Goal: Task Accomplishment & Management: Use online tool/utility

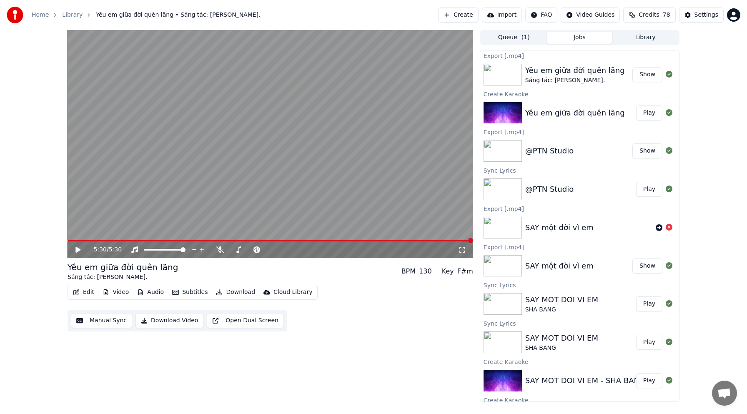
click at [471, 13] on button "Create" at bounding box center [458, 15] width 40 height 15
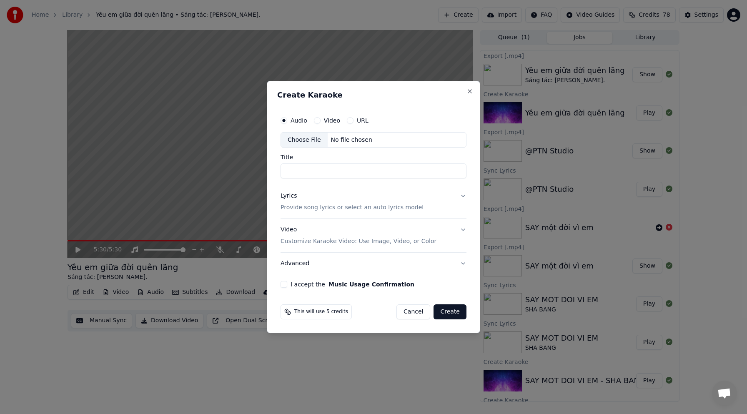
click at [309, 139] on div "Choose File" at bounding box center [304, 140] width 47 height 15
type input "**********"
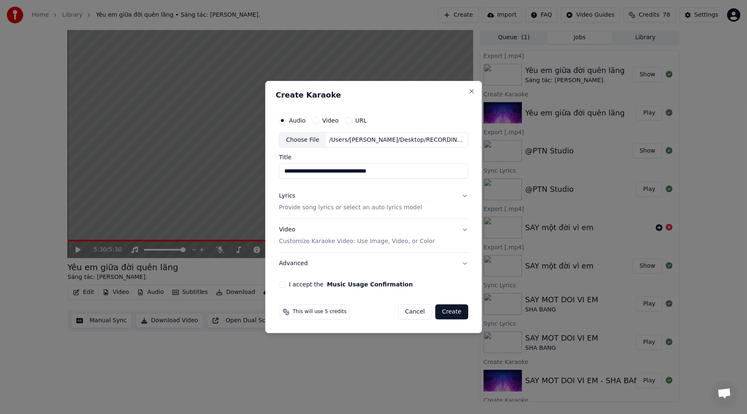
drag, startPoint x: 333, startPoint y: 210, endPoint x: 468, endPoint y: 198, distance: 135.5
click at [463, 200] on button "Lyrics Provide song lyrics or select an auto lyrics model" at bounding box center [373, 201] width 189 height 33
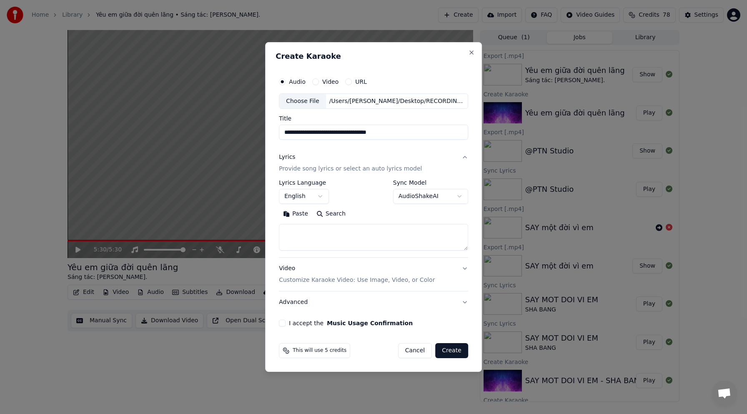
click at [464, 158] on button "Lyrics Provide song lyrics or select an auto lyrics model" at bounding box center [373, 163] width 189 height 33
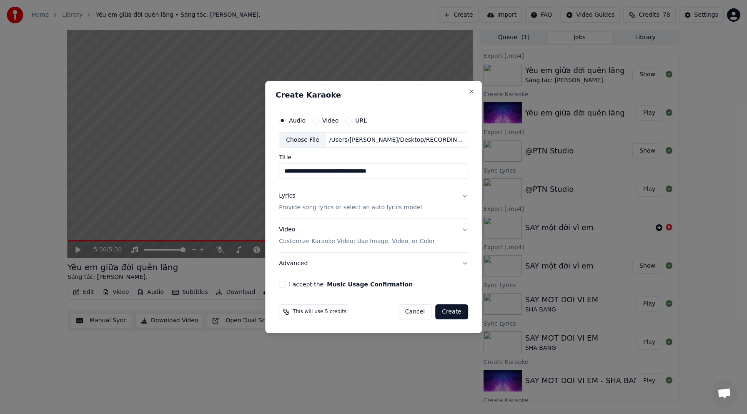
click at [426, 208] on button "Lyrics Provide song lyrics or select an auto lyrics model" at bounding box center [373, 201] width 189 height 33
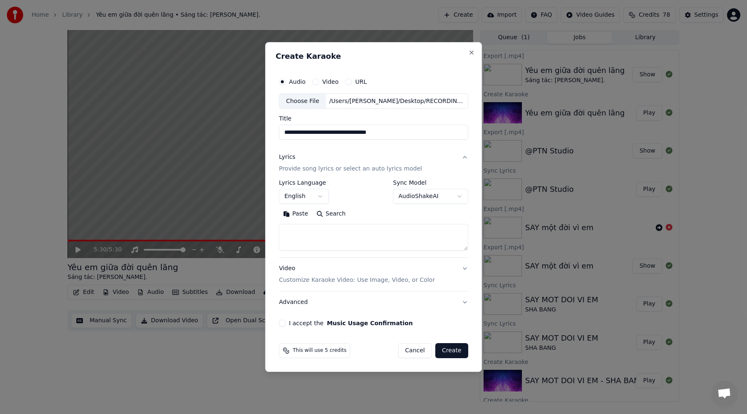
click at [302, 236] on textarea at bounding box center [373, 237] width 189 height 27
click at [297, 214] on button "Paste" at bounding box center [295, 214] width 33 height 13
drag, startPoint x: 265, startPoint y: 233, endPoint x: 247, endPoint y: 233, distance: 18.3
click at [247, 233] on body "**********" at bounding box center [373, 207] width 747 height 414
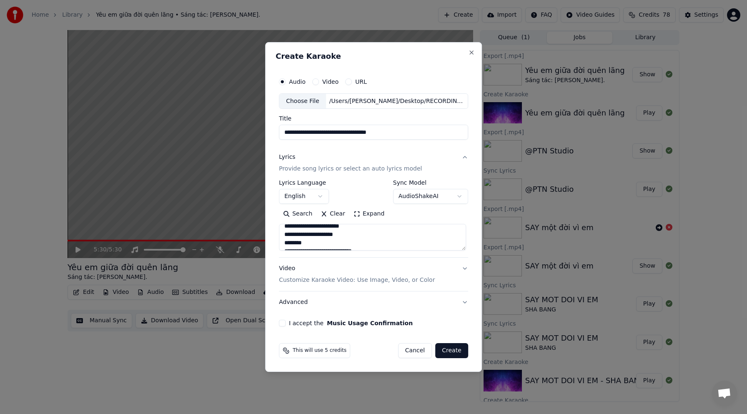
click at [389, 245] on textarea at bounding box center [372, 237] width 187 height 27
type textarea "**********"
click at [466, 270] on button "Video Customize Karaoke Video: Use Image, Video, or Color" at bounding box center [373, 274] width 189 height 33
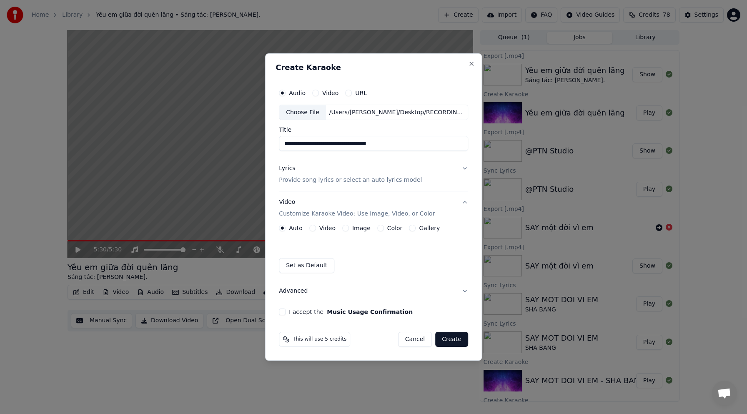
click at [315, 227] on button "Video" at bounding box center [312, 228] width 7 height 7
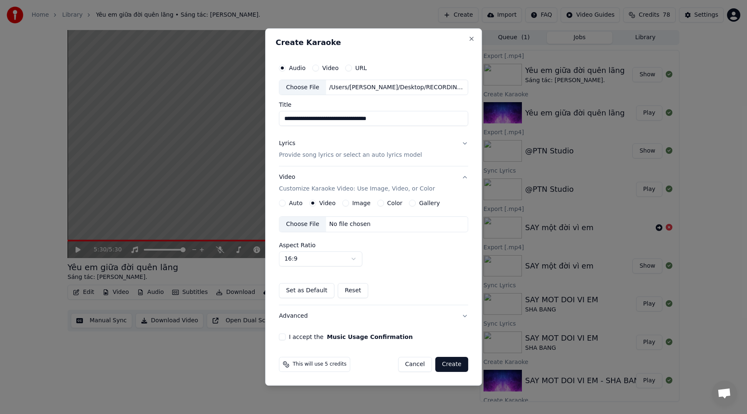
click at [310, 226] on div "Choose File" at bounding box center [302, 224] width 47 height 15
click at [408, 120] on input "**********" at bounding box center [373, 118] width 189 height 15
type input "*"
type input "**********"
click at [283, 338] on button "I accept the Music Usage Confirmation" at bounding box center [282, 336] width 7 height 7
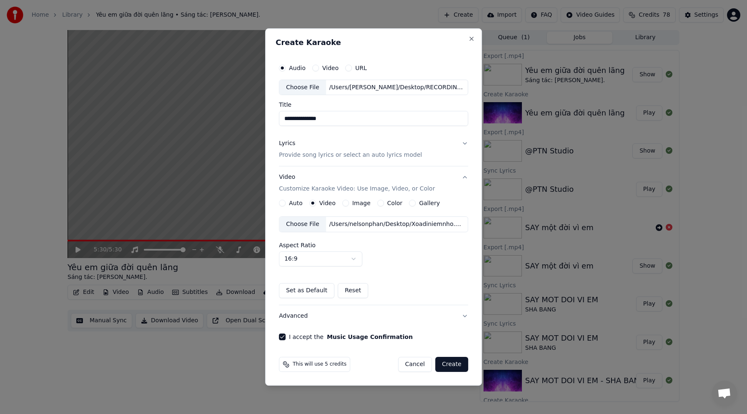
click at [457, 368] on button "Create" at bounding box center [451, 364] width 33 height 15
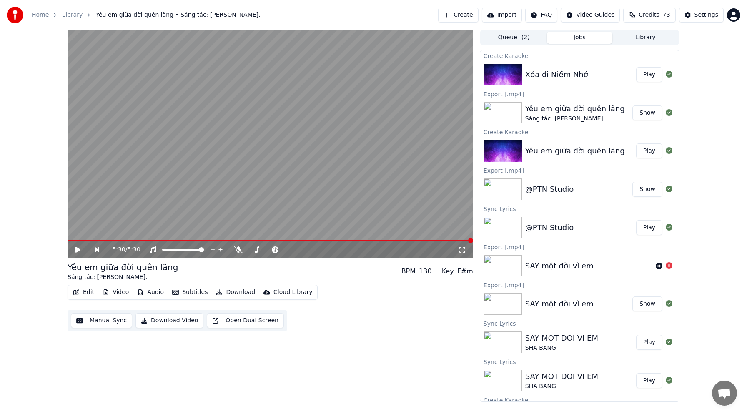
click at [643, 79] on button "Play" at bounding box center [649, 74] width 26 height 15
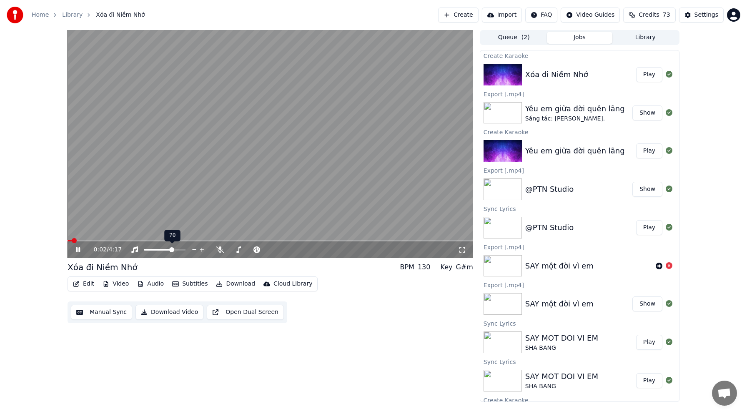
click at [173, 252] on span at bounding box center [171, 249] width 5 height 5
click at [115, 240] on span at bounding box center [92, 241] width 49 height 2
click at [107, 241] on span at bounding box center [88, 241] width 40 height 2
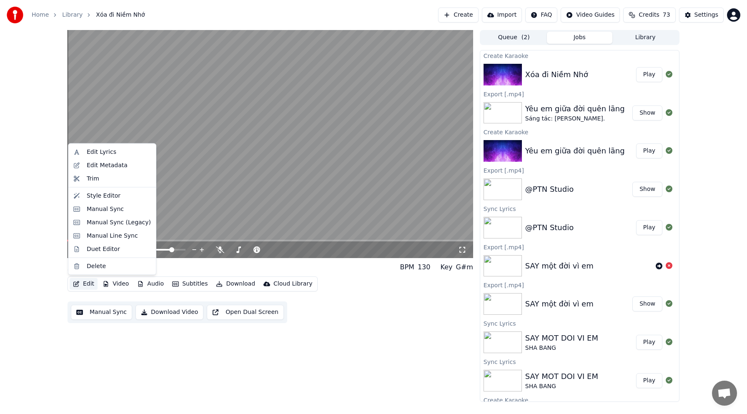
click at [83, 285] on button "Edit" at bounding box center [84, 284] width 28 height 12
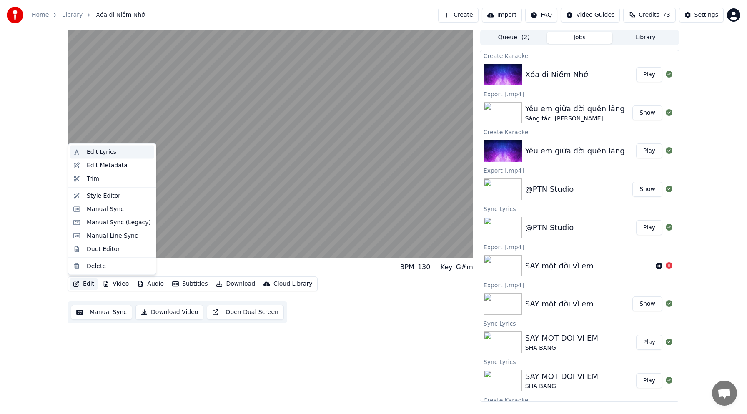
click at [101, 155] on div "Edit Lyrics" at bounding box center [102, 152] width 30 height 8
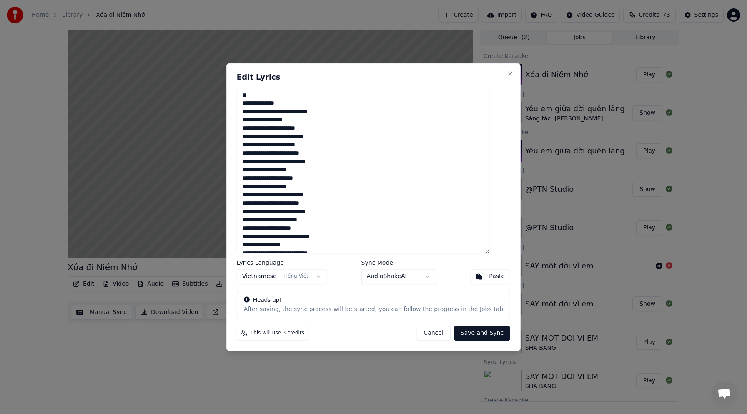
click at [253, 105] on textarea at bounding box center [363, 170] width 253 height 165
click at [270, 163] on textarea at bounding box center [363, 170] width 253 height 165
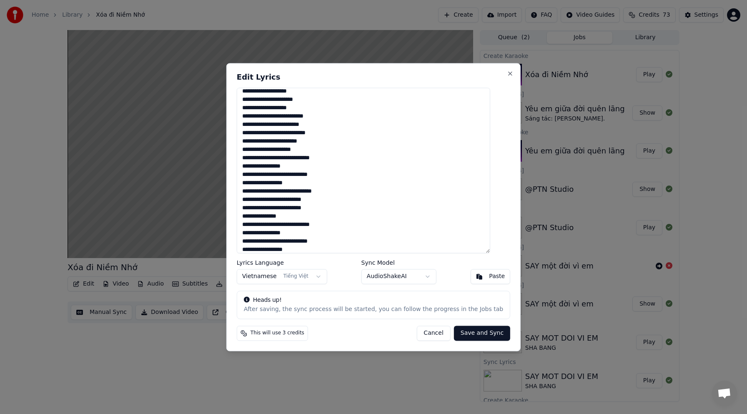
scroll to position [142, 0]
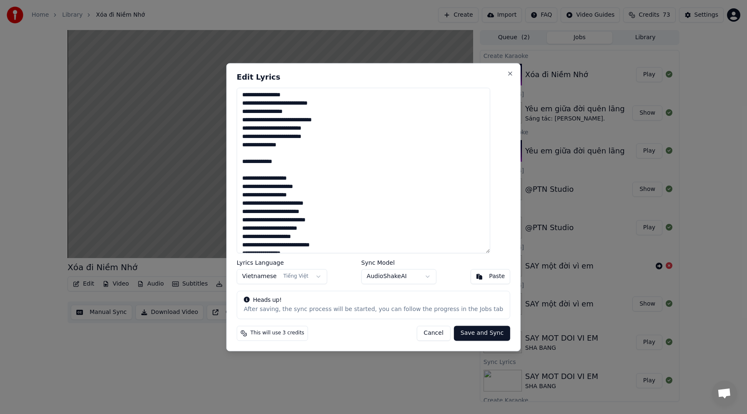
click at [376, 163] on textarea at bounding box center [363, 170] width 253 height 165
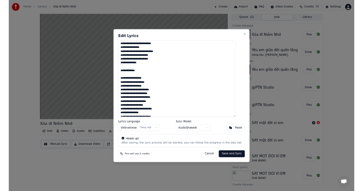
scroll to position [147, 0]
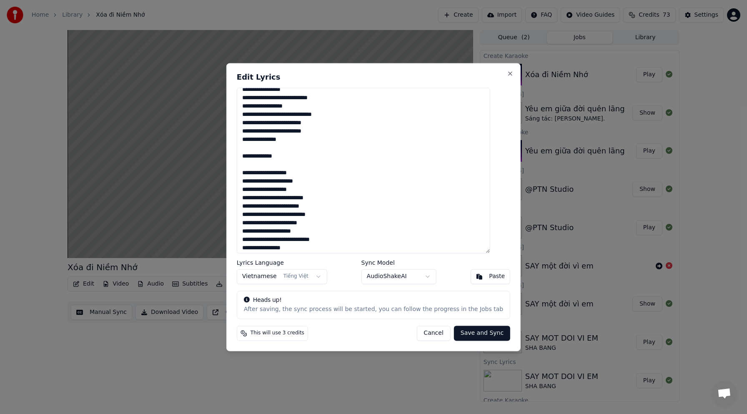
type textarea "**********"
click at [473, 336] on button "Save and Sync" at bounding box center [482, 332] width 56 height 15
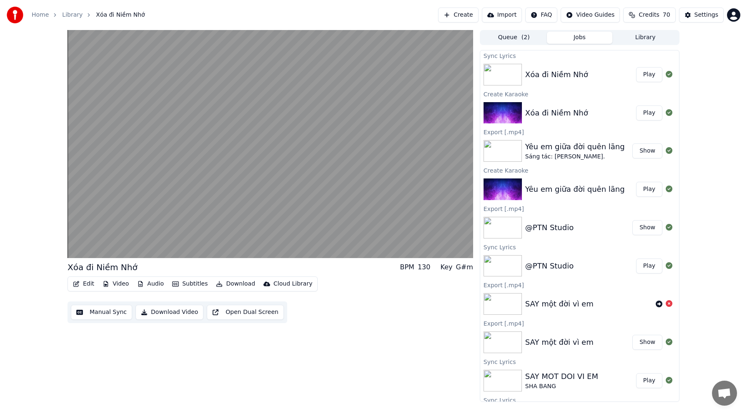
click at [506, 82] on img at bounding box center [502, 75] width 38 height 22
click at [640, 73] on button "Play" at bounding box center [649, 74] width 26 height 15
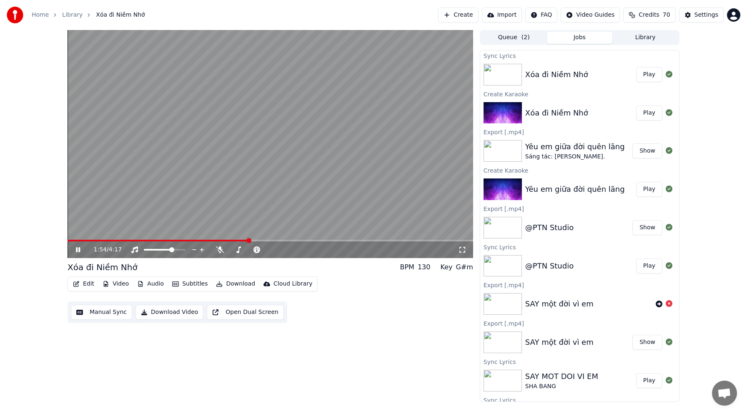
click at [642, 73] on button "Play" at bounding box center [649, 74] width 26 height 15
click at [86, 242] on div "0:04 / 4:17" at bounding box center [270, 249] width 405 height 17
click at [91, 242] on div "0:04 / 4:17" at bounding box center [270, 249] width 405 height 17
click at [91, 240] on span at bounding box center [270, 241] width 405 height 2
click at [108, 239] on video at bounding box center [270, 144] width 405 height 228
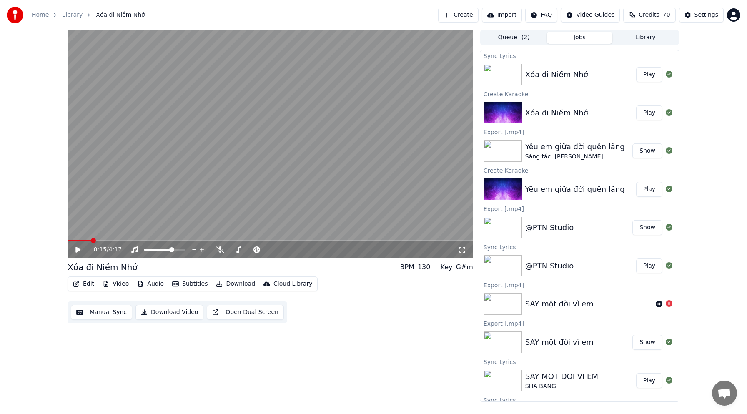
click at [81, 250] on icon at bounding box center [84, 249] width 20 height 7
click at [111, 241] on div "0:18 / 4:17" at bounding box center [270, 249] width 405 height 17
click at [114, 240] on span at bounding box center [270, 241] width 405 height 2
click at [78, 250] on icon at bounding box center [84, 249] width 20 height 7
click at [78, 250] on icon at bounding box center [77, 250] width 5 height 6
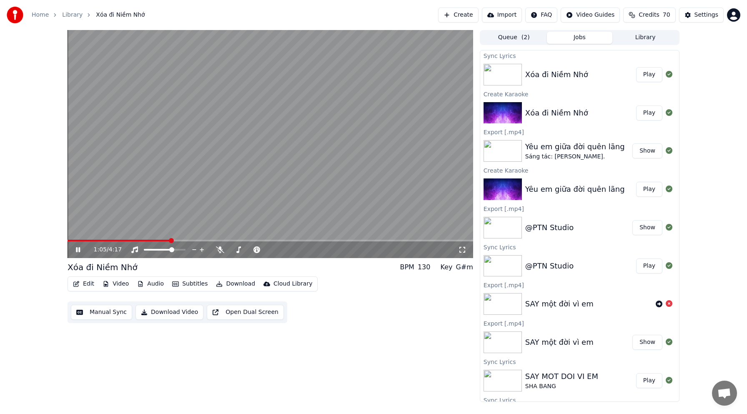
click at [144, 238] on video at bounding box center [270, 144] width 405 height 228
click at [144, 239] on video at bounding box center [270, 144] width 405 height 228
click at [128, 243] on span at bounding box center [129, 240] width 5 height 5
click at [170, 315] on button "Download Video" at bounding box center [169, 312] width 68 height 15
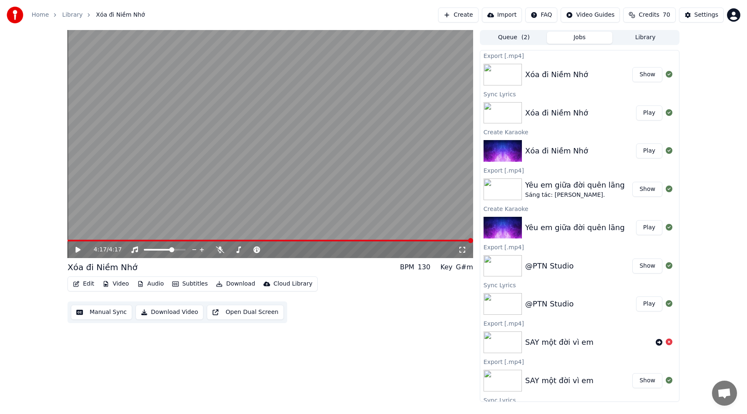
click at [644, 77] on button "Show" at bounding box center [647, 74] width 30 height 15
